Goal: Check status: Check status

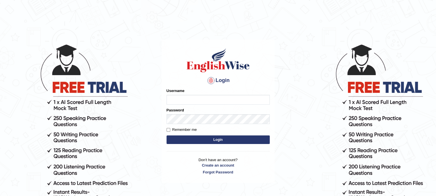
type input "LeoJavier"
click at [198, 141] on button "Login" at bounding box center [217, 140] width 103 height 9
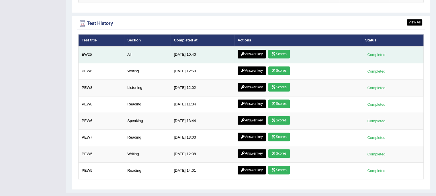
scroll to position [829, 0]
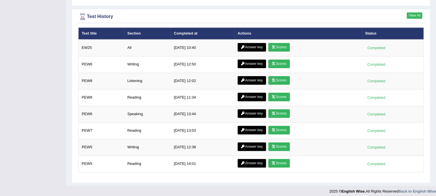
click at [418, 12] on link "View All" at bounding box center [413, 15] width 15 height 6
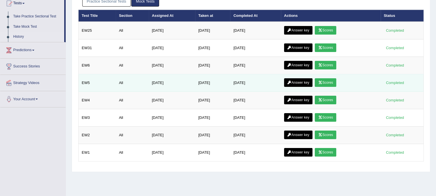
scroll to position [64, 0]
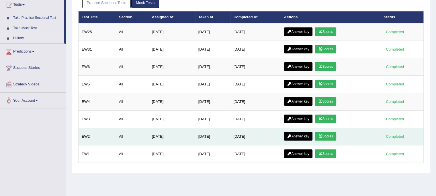
click at [330, 134] on link "Scores" at bounding box center [324, 136] width 21 height 9
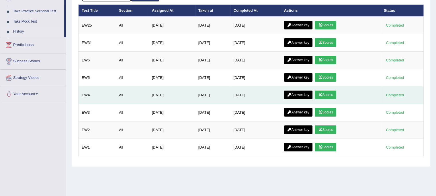
scroll to position [64, 0]
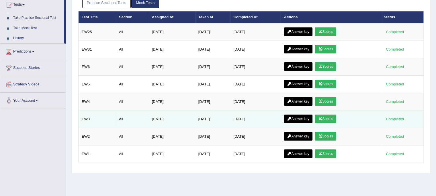
click at [326, 119] on link "Scores" at bounding box center [324, 119] width 21 height 9
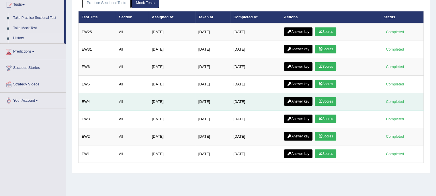
click at [331, 99] on link "Scores" at bounding box center [324, 101] width 21 height 9
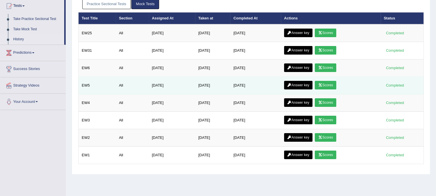
click at [330, 82] on link "Scores" at bounding box center [324, 85] width 21 height 9
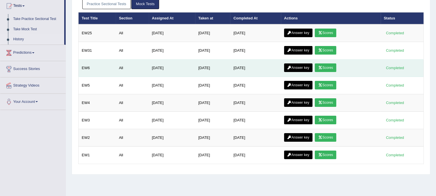
click at [326, 66] on link "Scores" at bounding box center [324, 68] width 21 height 9
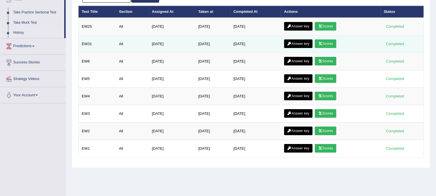
scroll to position [63, 0]
